Goal: Task Accomplishment & Management: Manage account settings

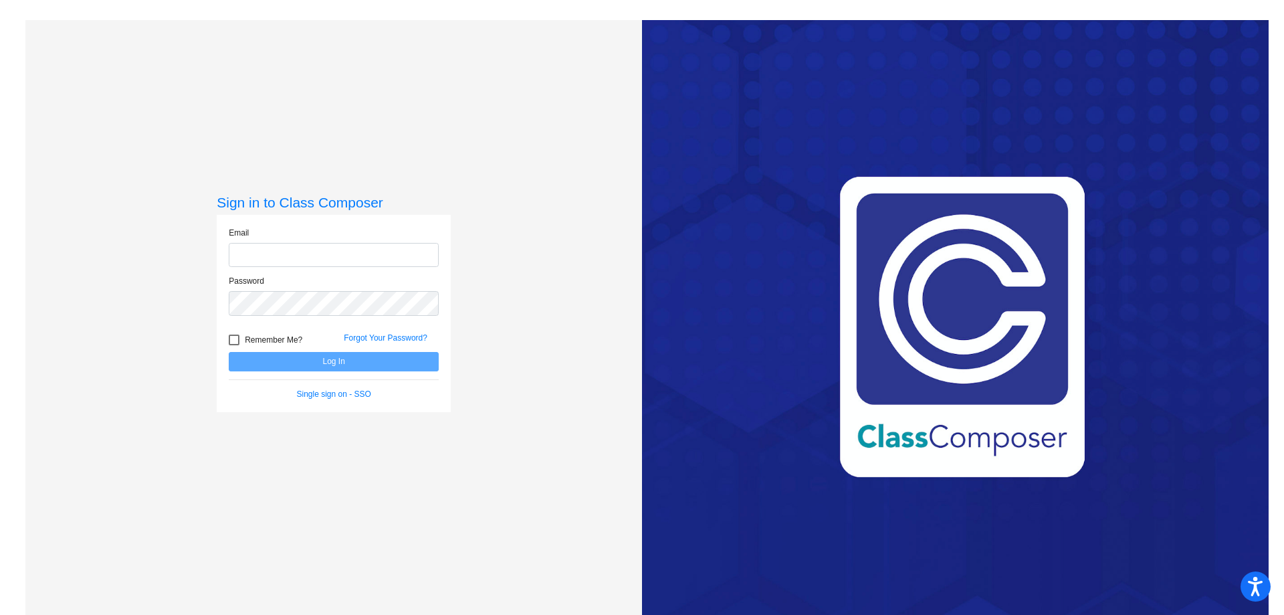
type input "[EMAIL_ADDRESS][PERSON_NAME][DOMAIN_NAME]"
click at [345, 364] on button "Log In" at bounding box center [334, 361] width 210 height 19
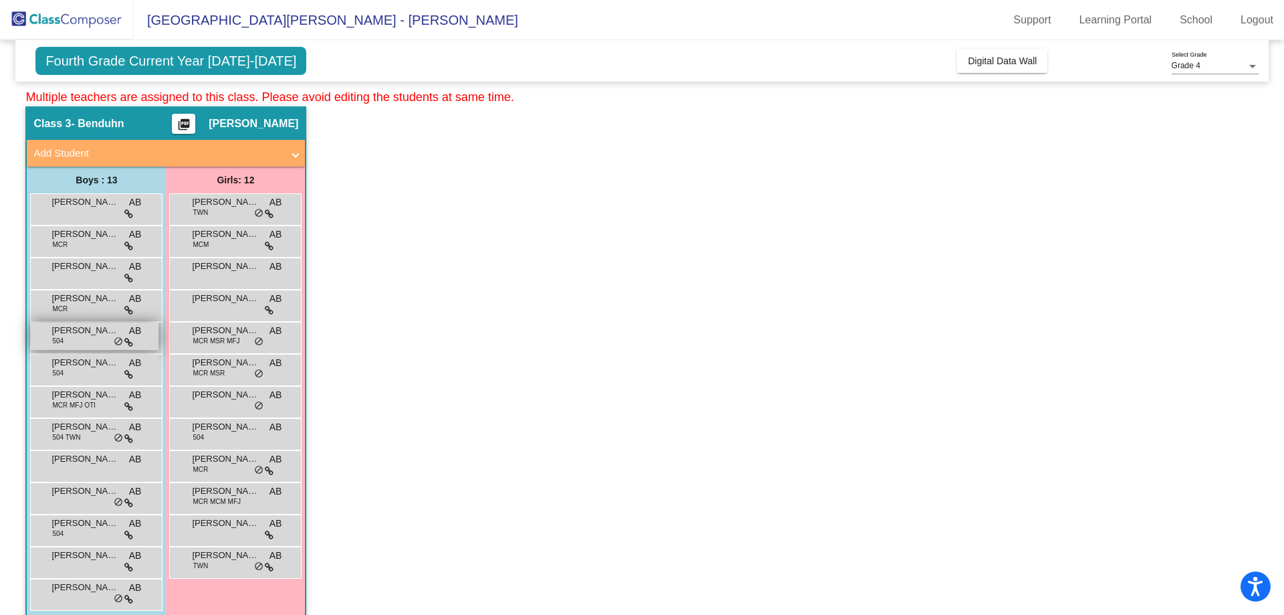
scroll to position [56, 0]
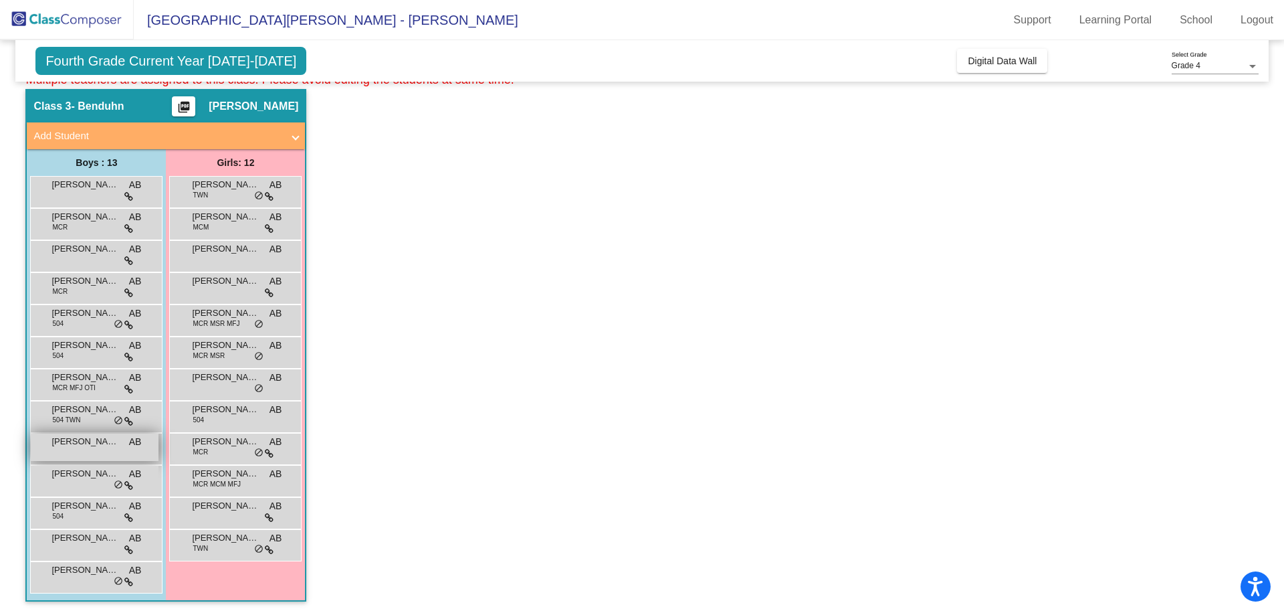
click at [106, 445] on span "[PERSON_NAME]" at bounding box center [84, 441] width 67 height 13
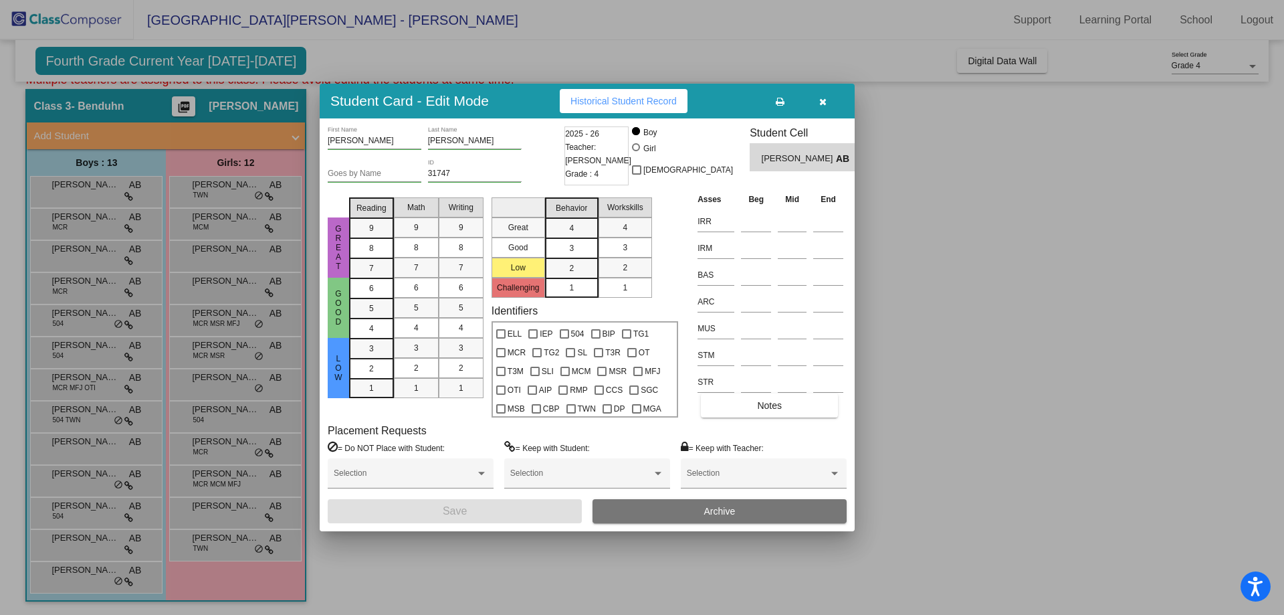
click at [783, 104] on icon at bounding box center [780, 101] width 9 height 9
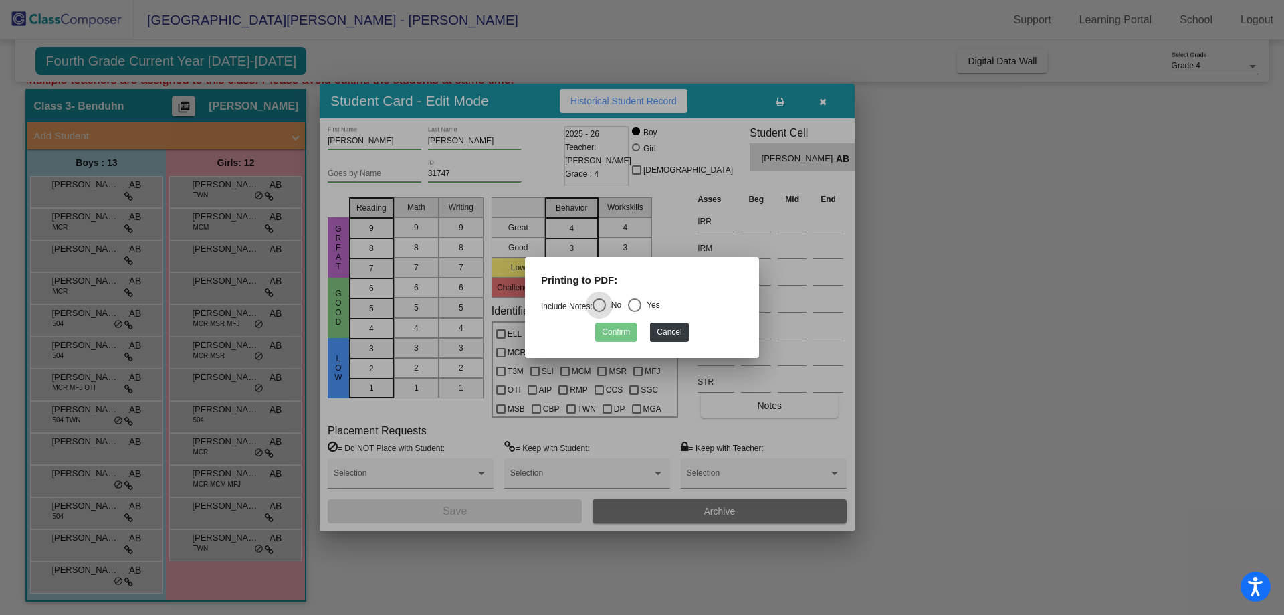
click at [640, 304] on div "Select an option" at bounding box center [634, 304] width 13 height 13
click at [635, 312] on input "Yes" at bounding box center [634, 312] width 1 height 1
radio input "true"
click at [673, 330] on button "Cancel" at bounding box center [669, 331] width 38 height 19
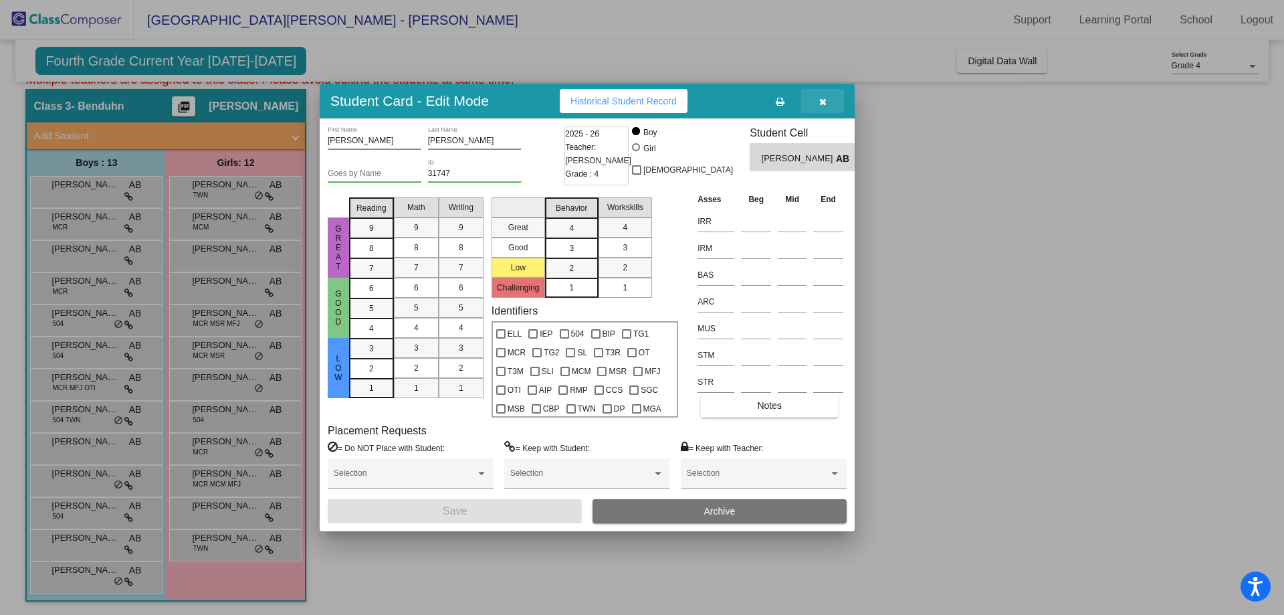
click at [824, 98] on icon "button" at bounding box center [822, 101] width 7 height 9
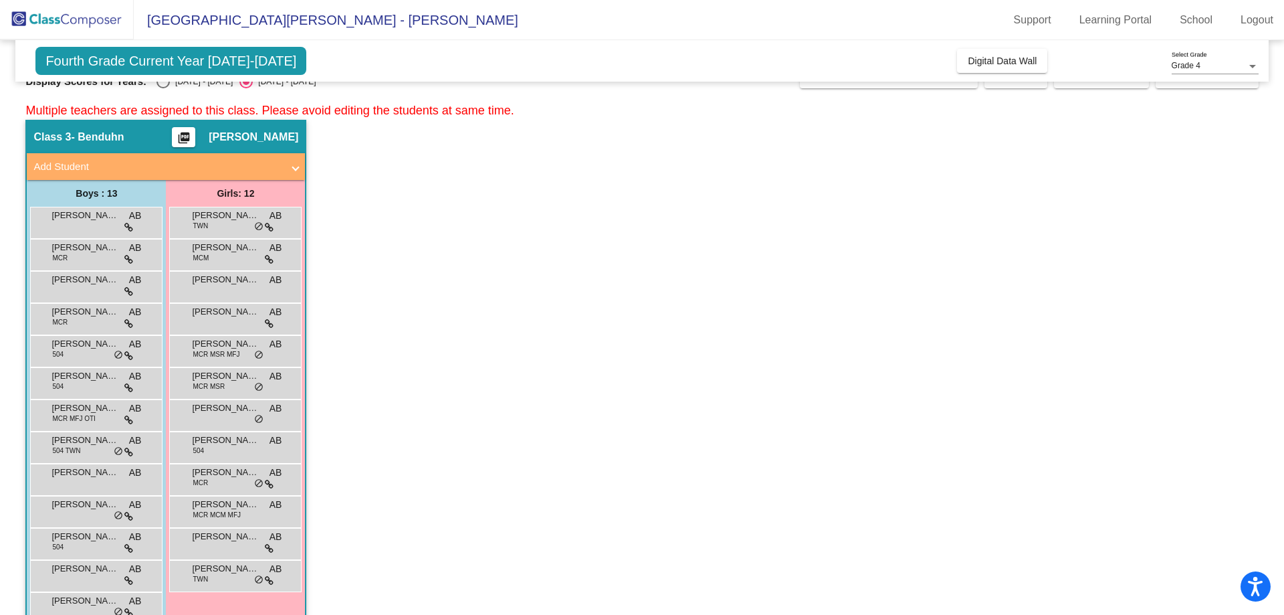
scroll to position [0, 0]
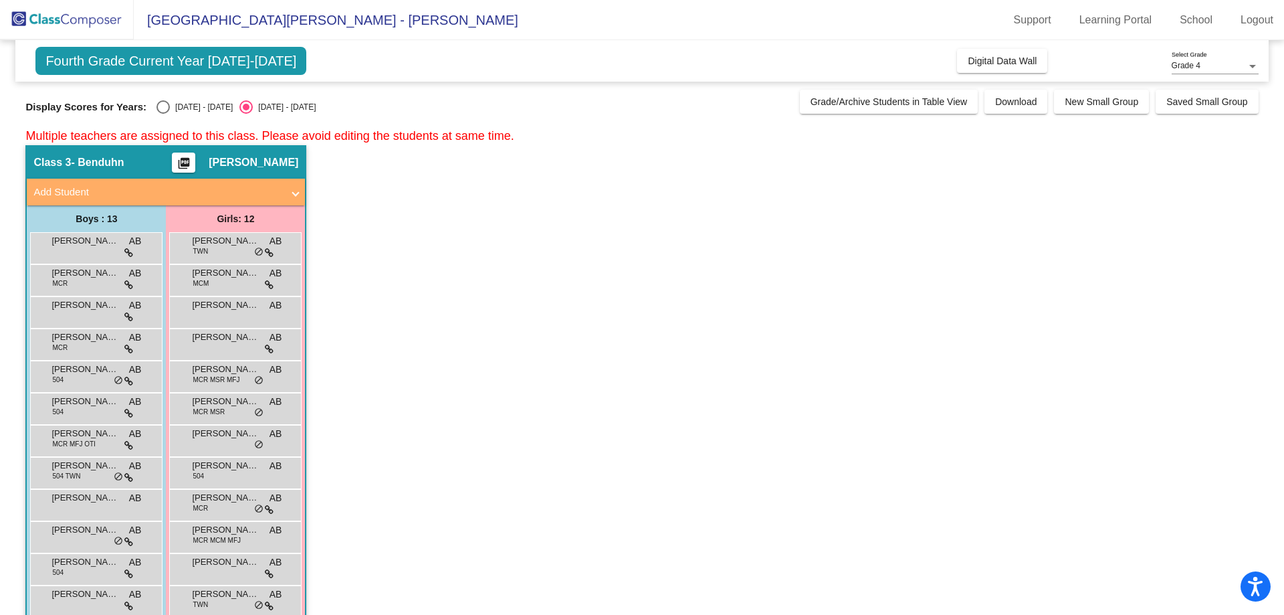
click at [163, 108] on div "Select an option" at bounding box center [162, 106] width 13 height 13
click at [163, 114] on input "[DATE] - [DATE]" at bounding box center [163, 114] width 1 height 1
radio input "true"
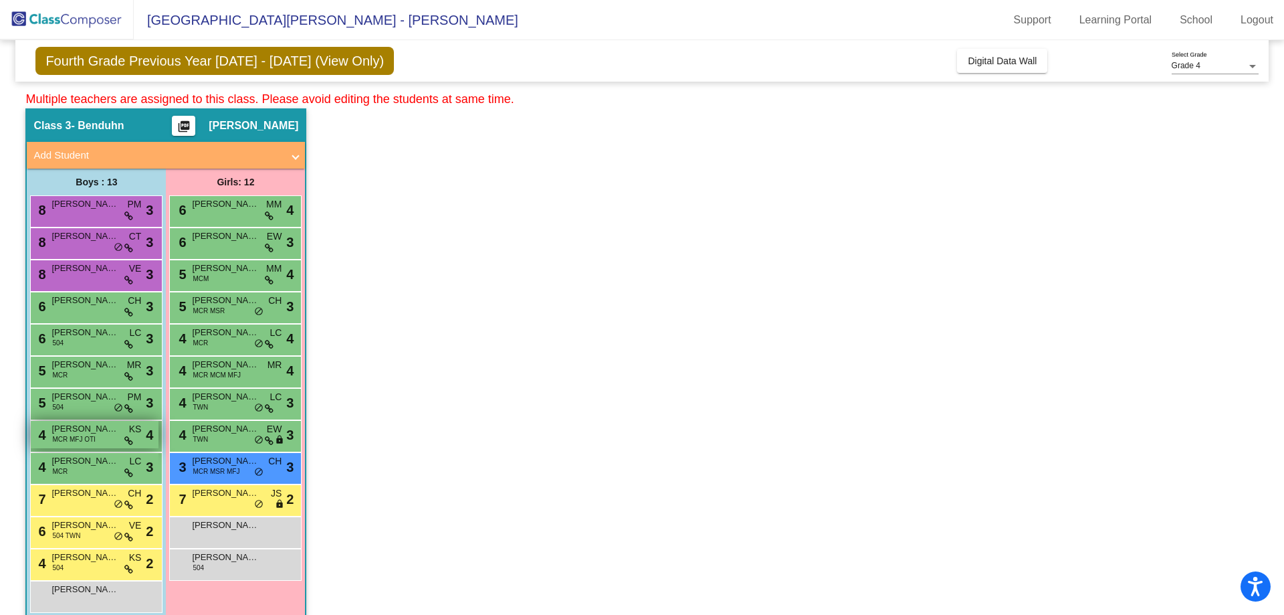
scroll to position [56, 0]
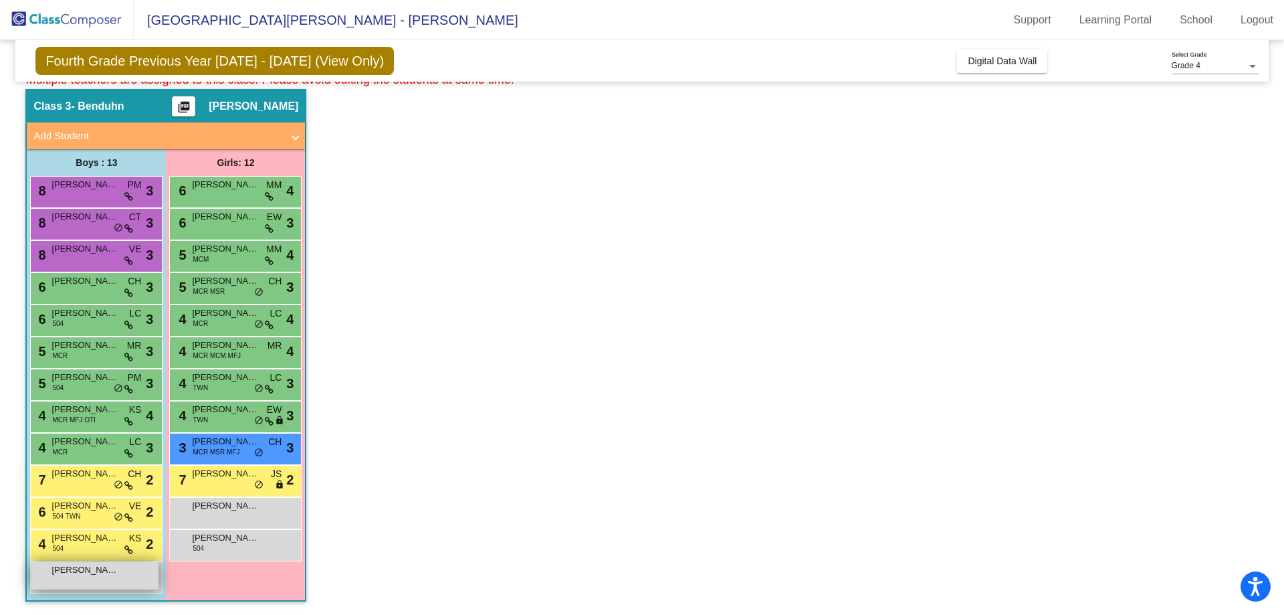
click at [113, 579] on div "[PERSON_NAME] lock do_not_disturb_alt" at bounding box center [95, 575] width 128 height 27
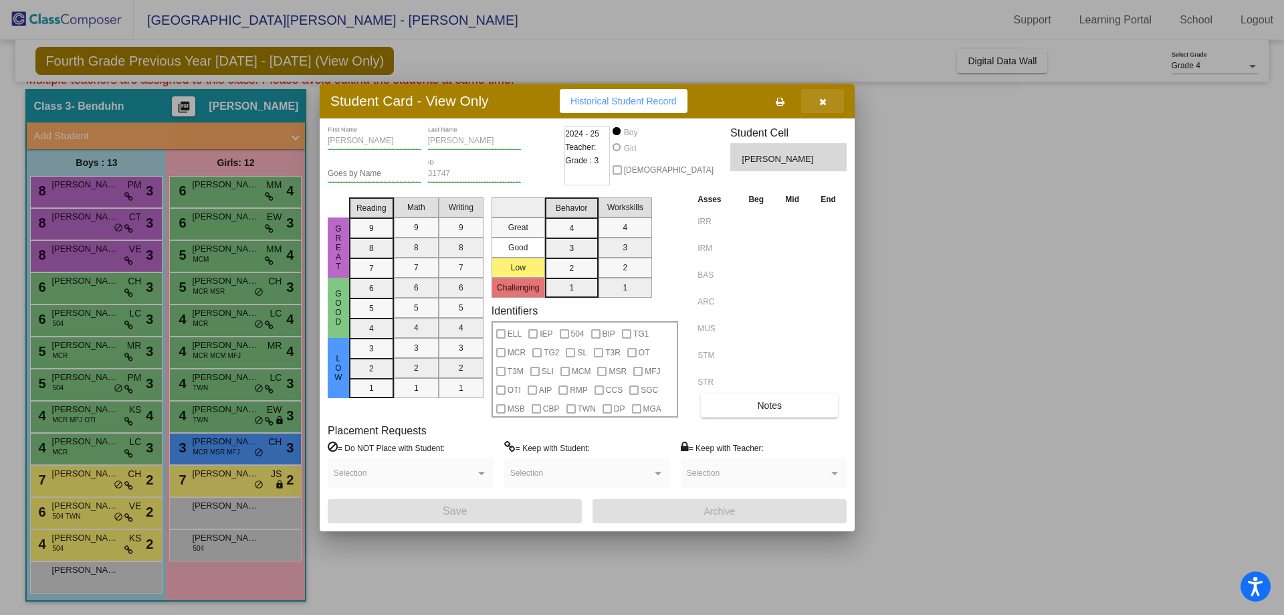
click at [822, 100] on icon "button" at bounding box center [822, 101] width 7 height 9
